Goal: Book appointment/travel/reservation

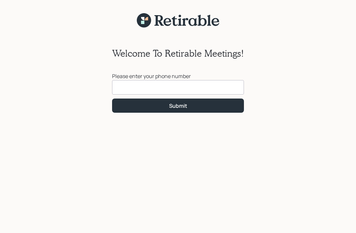
click at [204, 87] on input at bounding box center [178, 87] width 132 height 14
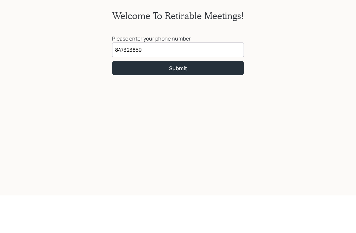
type input "[PHONE_NUMBER]"
click at [175, 102] on div "Submit" at bounding box center [178, 105] width 18 height 7
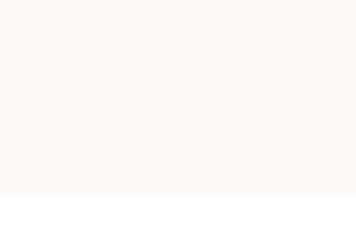
scroll to position [29, 0]
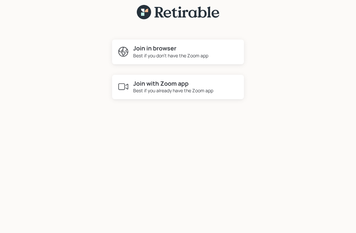
click at [175, 87] on div "Best if you already have the Zoom app" at bounding box center [173, 90] width 80 height 7
